Goal: Navigation & Orientation: Find specific page/section

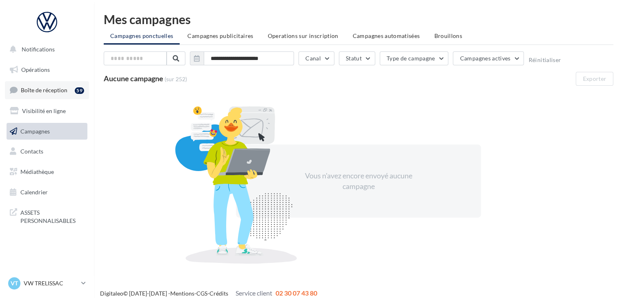
click at [53, 94] on link "Boîte de réception 59" at bounding box center [47, 90] width 84 height 18
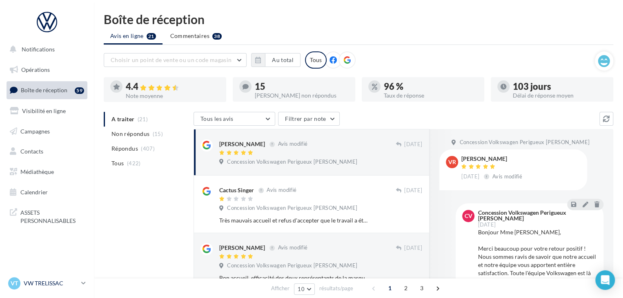
click at [67, 281] on p "VW TRELISSAC" at bounding box center [51, 283] width 54 height 8
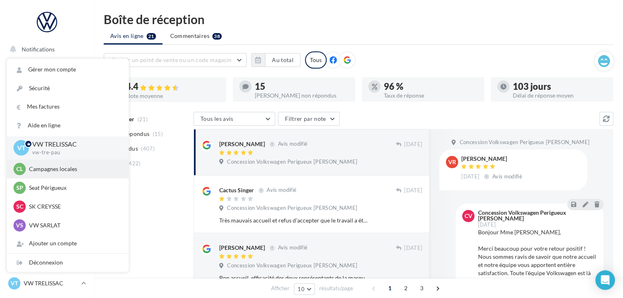
click at [67, 169] on p "Campagnes locales" at bounding box center [74, 169] width 90 height 8
